Goal: Obtain resource: Obtain resource

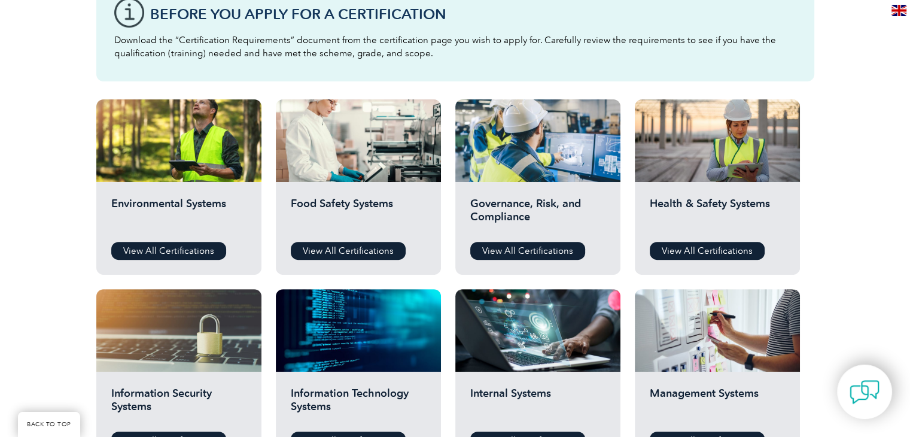
scroll to position [359, 0]
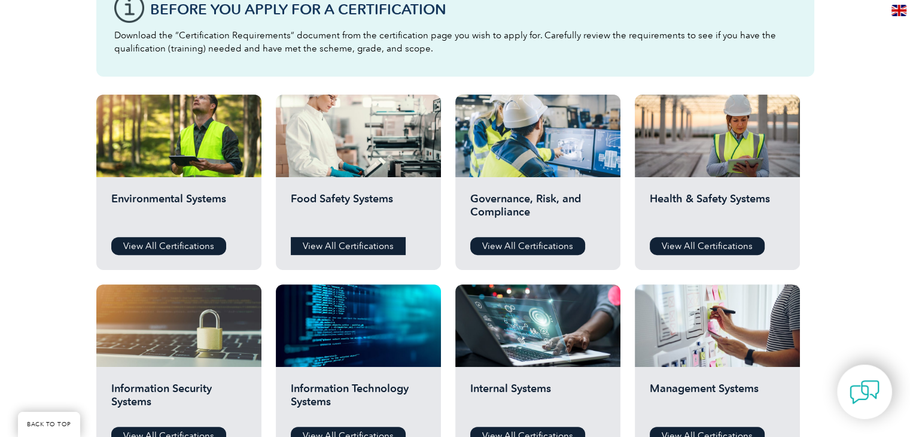
click at [349, 246] on link "View All Certifications" at bounding box center [348, 246] width 115 height 18
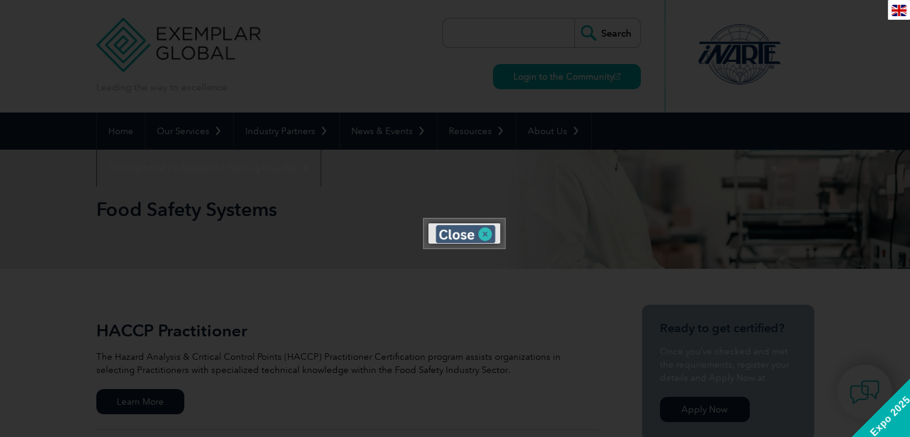
click at [458, 228] on img at bounding box center [466, 234] width 60 height 18
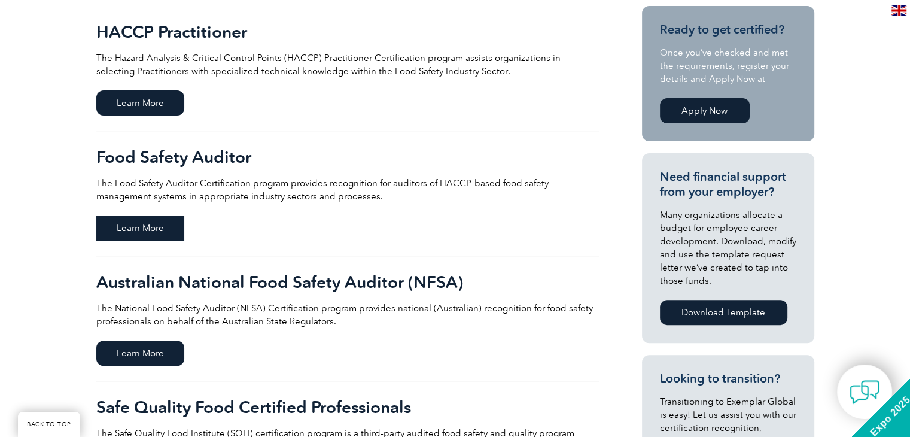
scroll to position [299, 0]
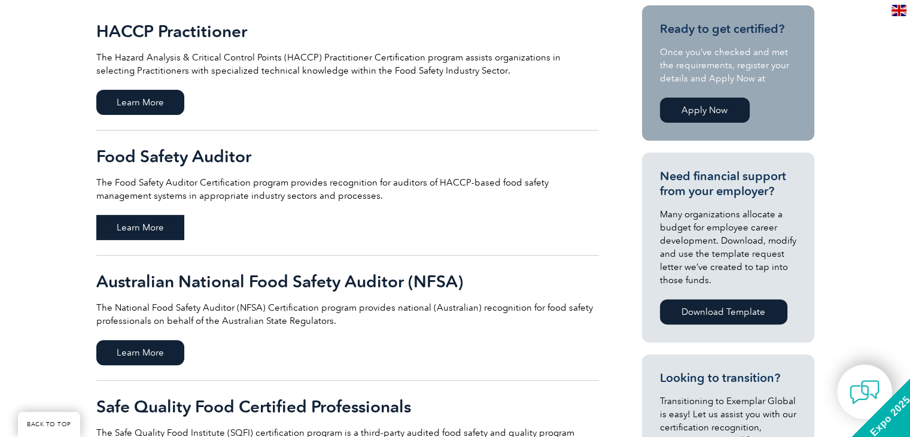
click at [144, 229] on span "Learn More" at bounding box center [140, 227] width 88 height 25
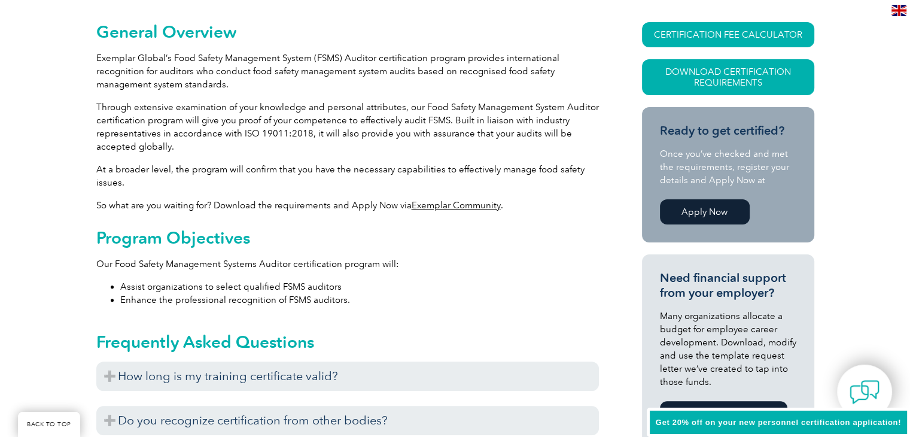
scroll to position [299, 0]
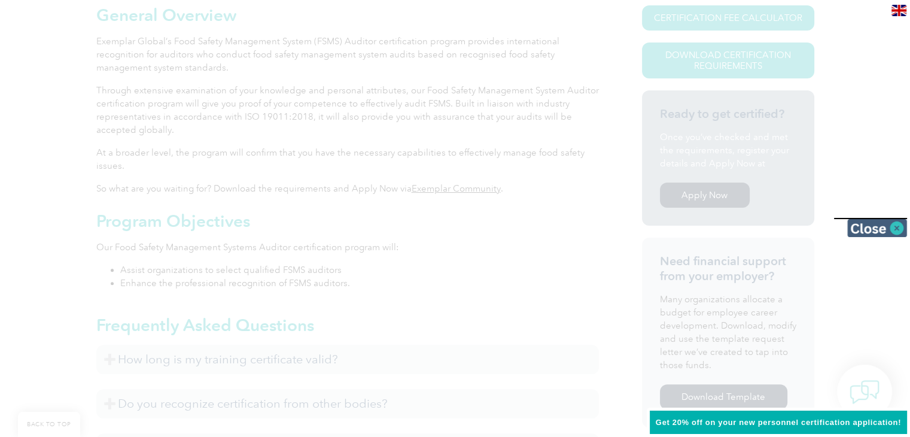
click at [898, 229] on img at bounding box center [877, 228] width 60 height 18
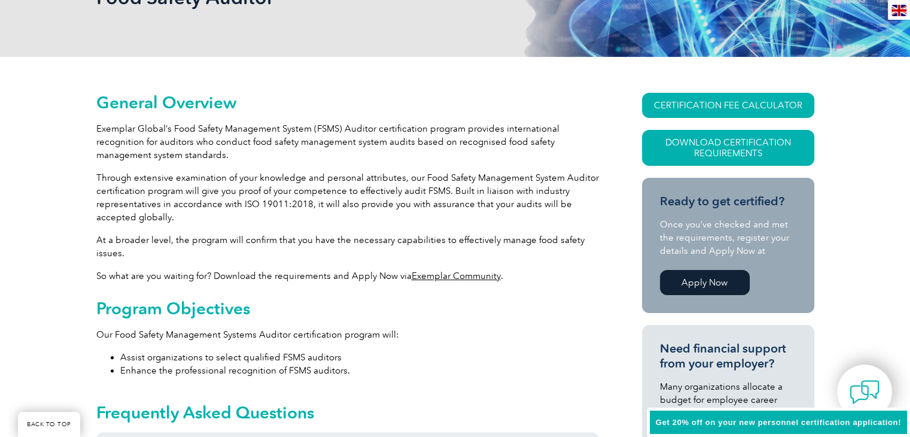
scroll to position [239, 0]
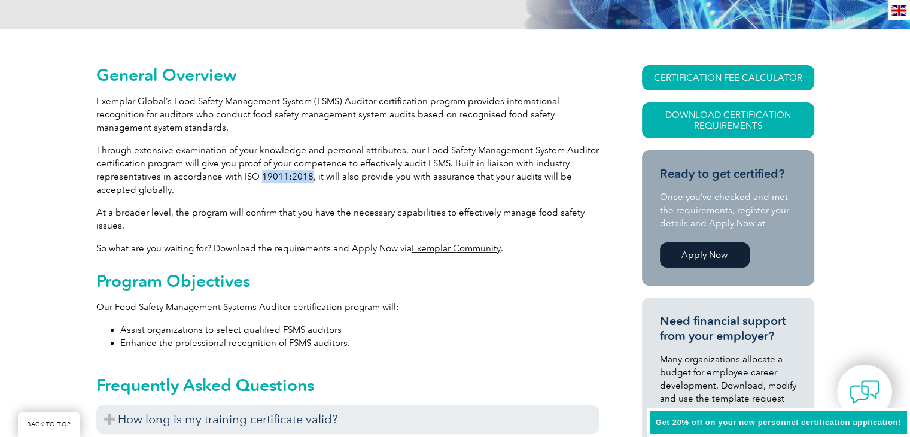
drag, startPoint x: 306, startPoint y: 179, endPoint x: 258, endPoint y: 178, distance: 48.5
click at [256, 179] on p "Through extensive examination of your knowledge and personal attributes, our Fo…" at bounding box center [347, 170] width 503 height 53
click at [273, 182] on p "Through extensive examination of your knowledge and personal attributes, our Fo…" at bounding box center [347, 170] width 503 height 53
drag, startPoint x: 309, startPoint y: 177, endPoint x: 238, endPoint y: 175, distance: 70.6
click at [238, 175] on p "Through extensive examination of your knowledge and personal attributes, our Fo…" at bounding box center [347, 170] width 503 height 53
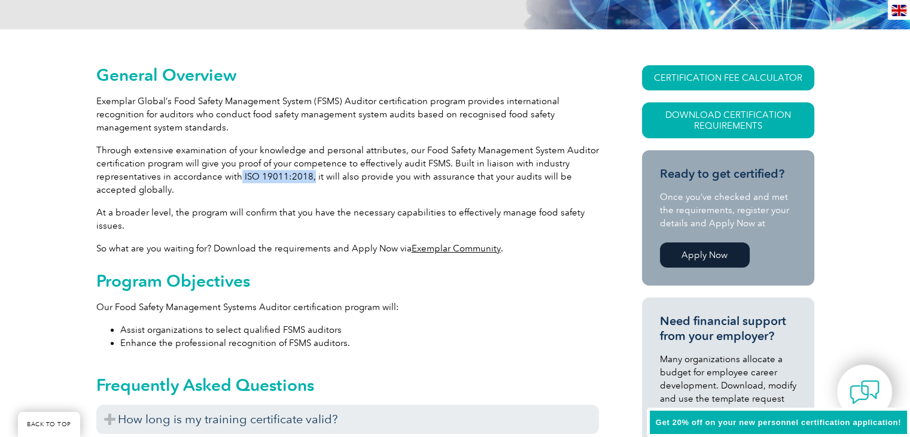
copy p "ISO 19011:2018,"
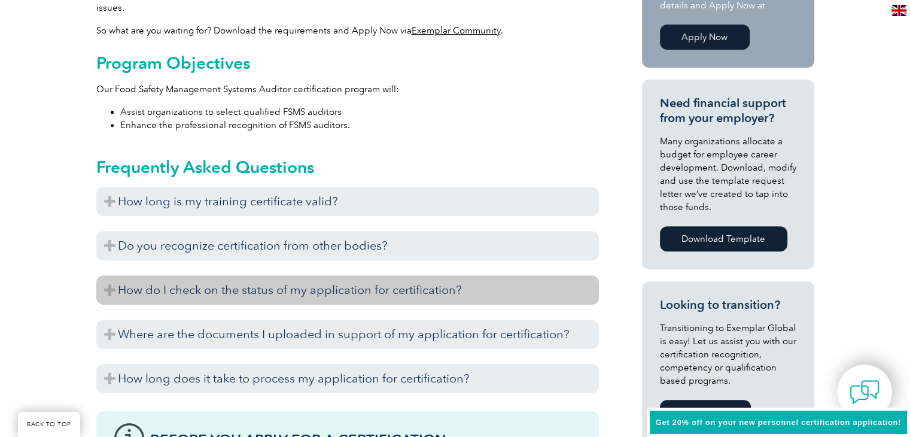
scroll to position [479, 0]
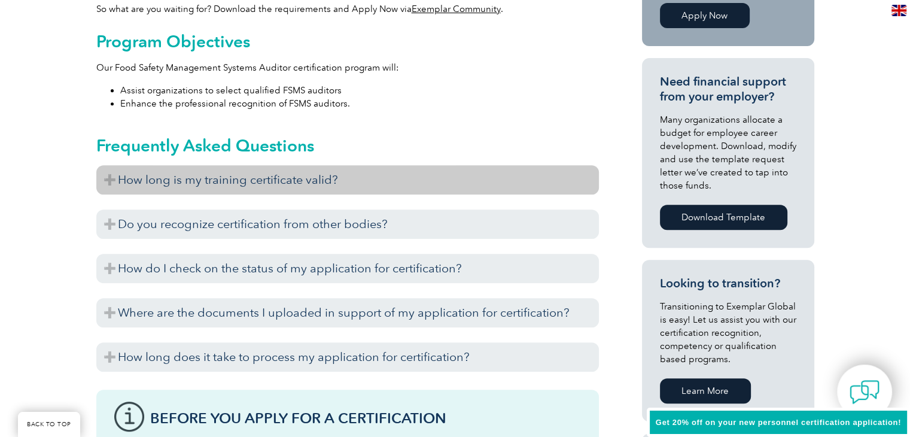
click at [116, 181] on h3 "How long is my training certificate valid?" at bounding box center [347, 179] width 503 height 29
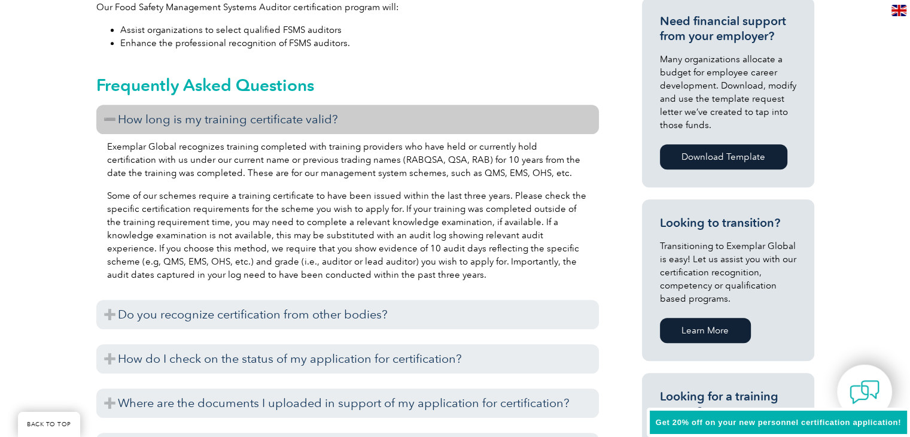
scroll to position [598, 0]
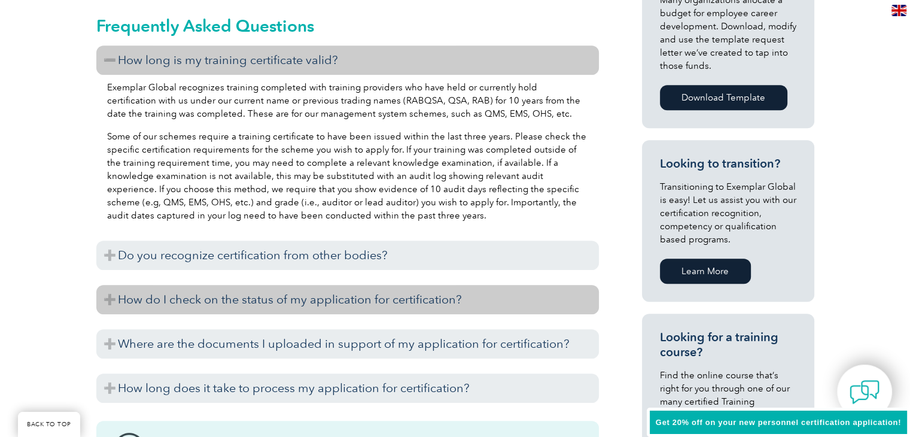
click at [439, 296] on h3 "How do I check on the status of my application for certification?" at bounding box center [347, 299] width 503 height 29
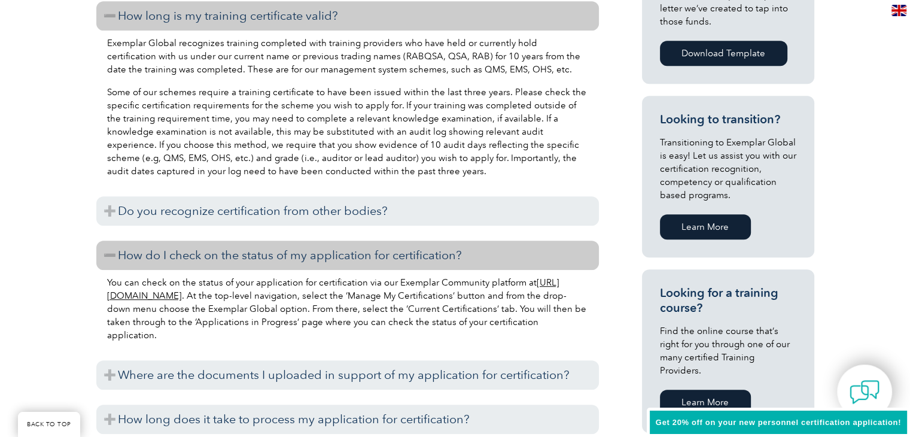
scroll to position [838, 0]
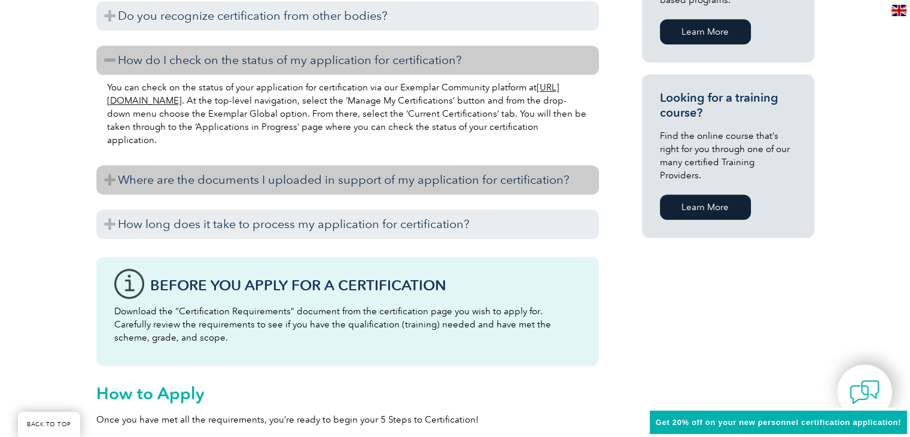
click at [556, 187] on h3 "Where are the documents I uploaded in support of my application for certificati…" at bounding box center [347, 179] width 503 height 29
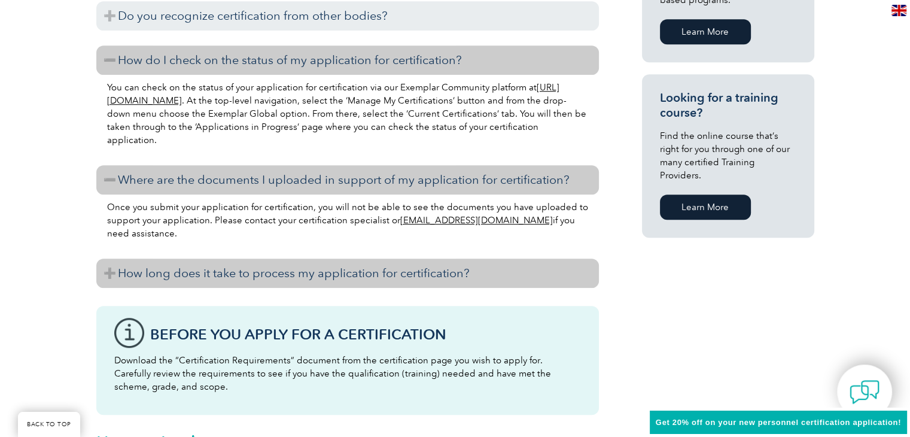
click at [449, 263] on h3 "How long does it take to process my application for certification?" at bounding box center [347, 272] width 503 height 29
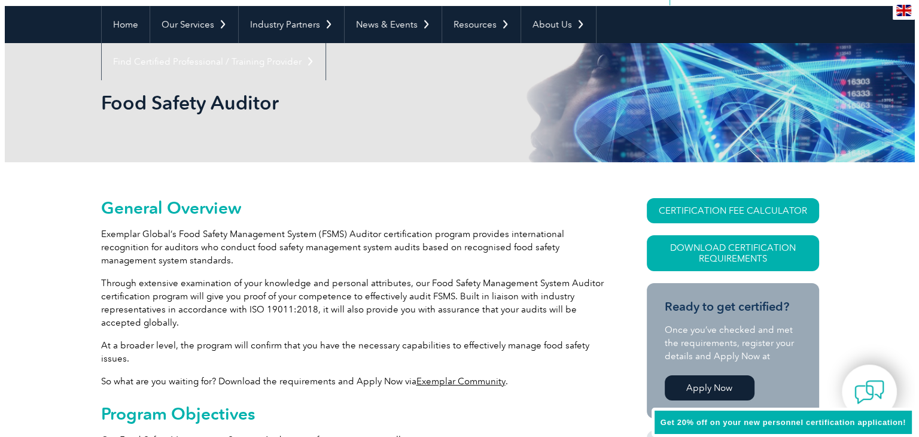
scroll to position [120, 0]
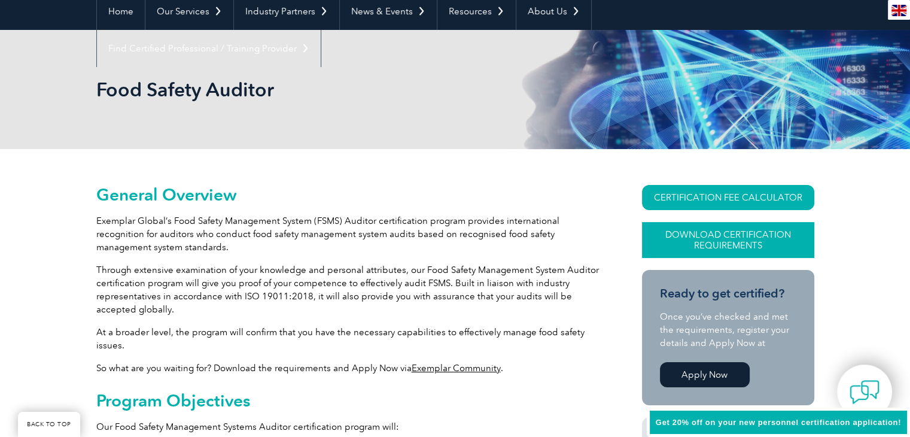
click at [732, 238] on link "Download Certification Requirements" at bounding box center [728, 240] width 172 height 36
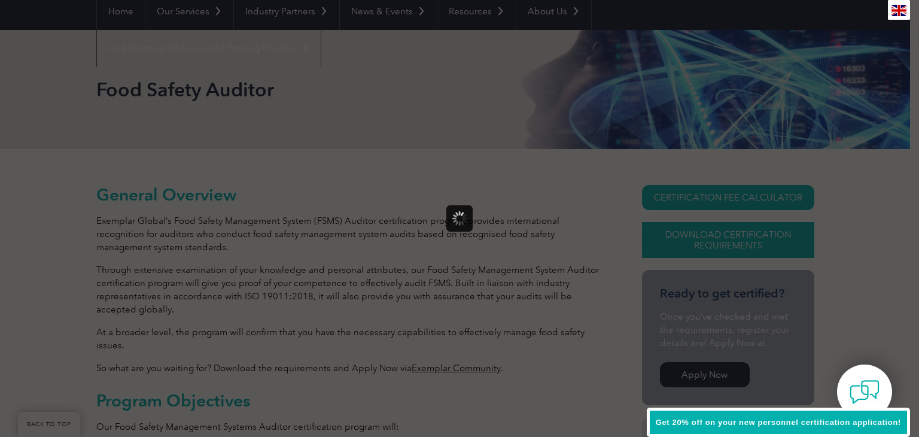
scroll to position [0, 0]
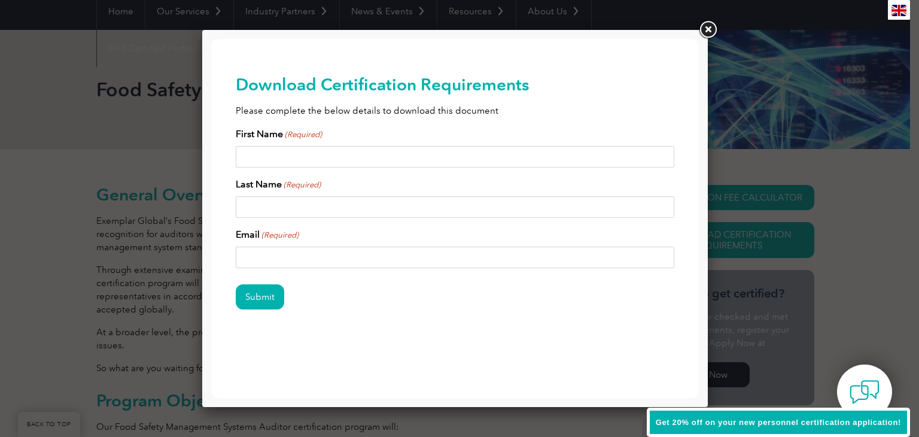
click at [314, 142] on div "First Name (Required)" at bounding box center [455, 147] width 439 height 41
drag, startPoint x: 296, startPoint y: 156, endPoint x: 221, endPoint y: 242, distance: 114.9
click at [294, 160] on input "First Name (Required)" at bounding box center [455, 157] width 439 height 22
click at [279, 263] on input "Email (Required)" at bounding box center [455, 258] width 439 height 22
type input "[EMAIL_ADDRESS][DOMAIN_NAME]"
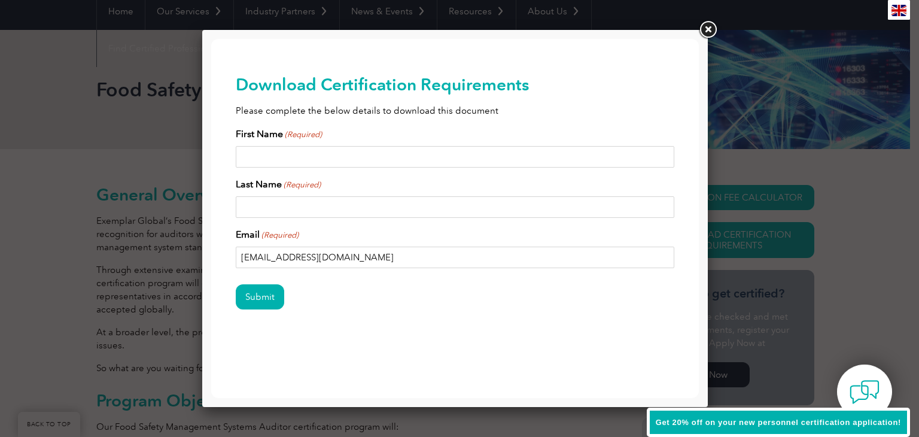
type input "Zakariye"
type input "Hashi"
click at [265, 299] on input "Submit" at bounding box center [260, 296] width 48 height 25
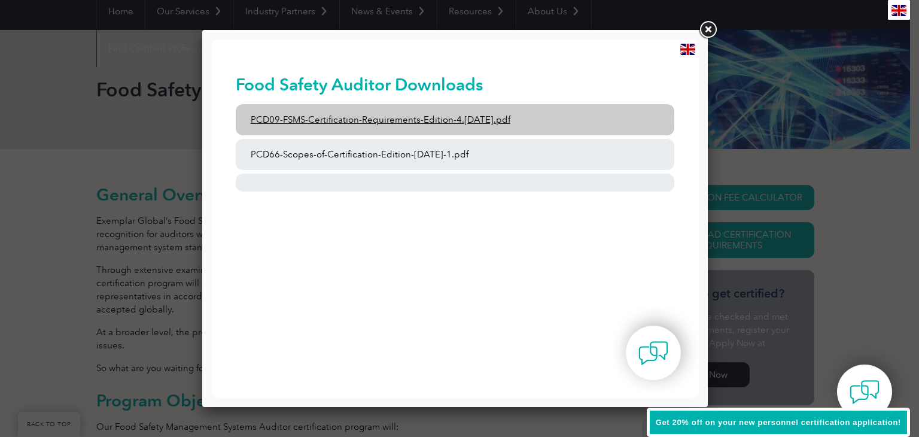
click at [486, 122] on link "PCD09-FSMS-Certification-Requirements-Edition-4.[DATE].pdf" at bounding box center [455, 119] width 439 height 31
